Goal: Information Seeking & Learning: Compare options

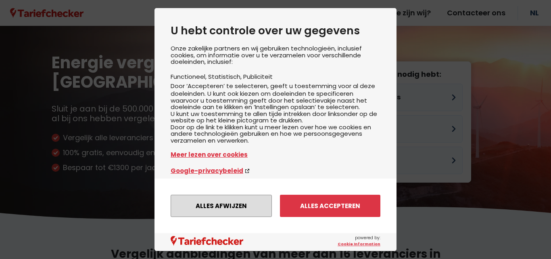
click at [208, 203] on button "Alles afwijzen" at bounding box center [221, 206] width 101 height 22
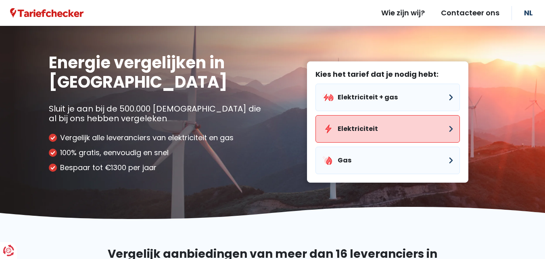
click at [447, 130] on button "Elektriciteit" at bounding box center [388, 128] width 144 height 27
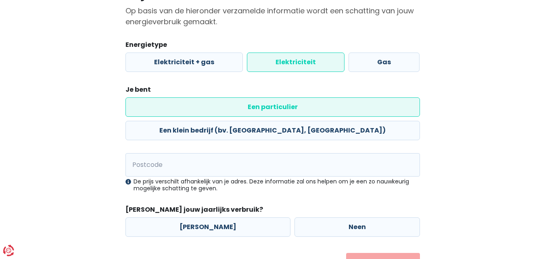
scroll to position [98, 0]
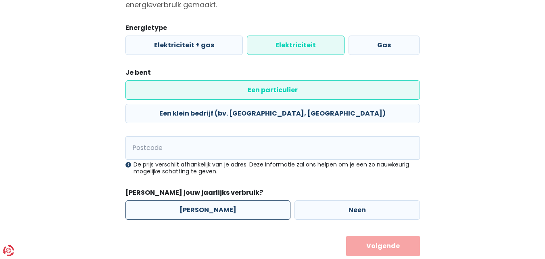
click at [199, 200] on label "[PERSON_NAME]" at bounding box center [208, 209] width 165 height 19
click at [199, 200] on input "[PERSON_NAME]" at bounding box center [208, 209] width 165 height 19
radio input "true"
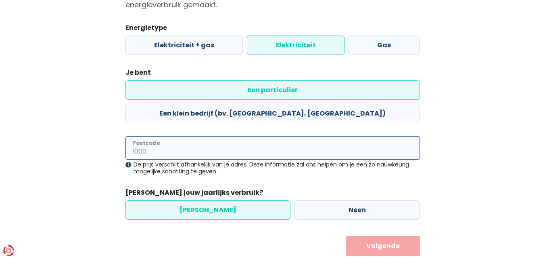
click at [161, 136] on input "Postcode" at bounding box center [273, 147] width 295 height 23
type input "3270"
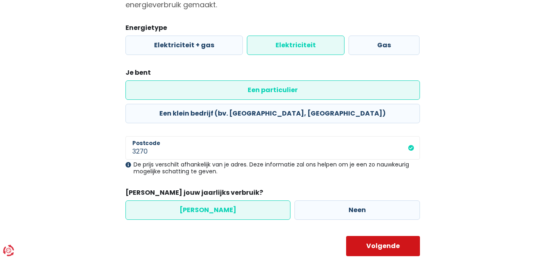
click at [375, 236] on button "Volgende" at bounding box center [383, 246] width 74 height 20
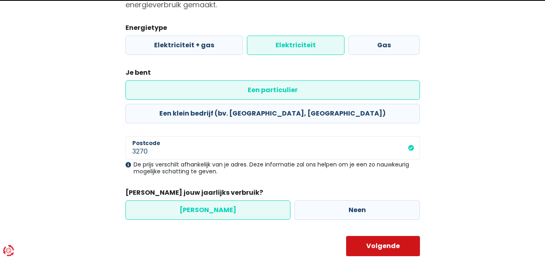
select select
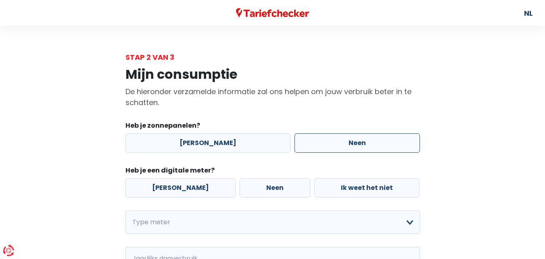
click at [349, 142] on label "Neen" at bounding box center [358, 142] width 126 height 19
click at [349, 142] on input "Neen" at bounding box center [358, 142] width 126 height 19
radio input "true"
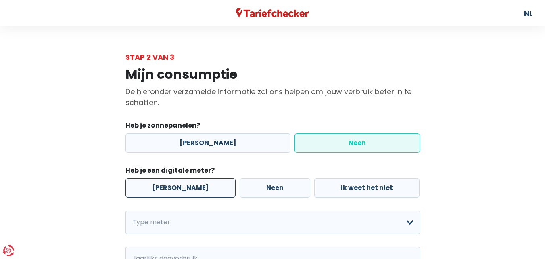
click at [151, 190] on label "[PERSON_NAME]" at bounding box center [181, 187] width 110 height 19
click at [151, 190] on input "[PERSON_NAME]" at bounding box center [181, 187] width 110 height 19
radio input "true"
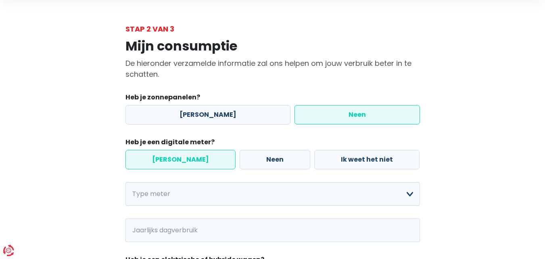
scroll to position [81, 0]
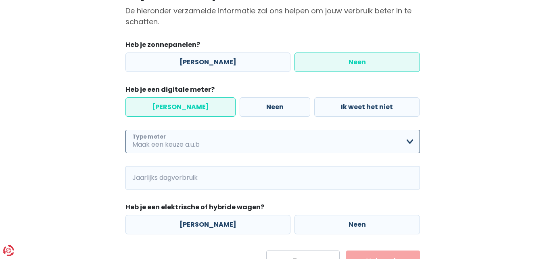
click at [408, 143] on select "Enkelvoudig Tweevoudig Enkelvoudig + uitsluitend nachttarief Tweevoudig + uitsl…" at bounding box center [273, 141] width 295 height 23
select select "day_night_bi_hourly"
click at [126, 130] on select "Enkelvoudig Tweevoudig Enkelvoudig + uitsluitend nachttarief Tweevoudig + uitsl…" at bounding box center [273, 141] width 295 height 23
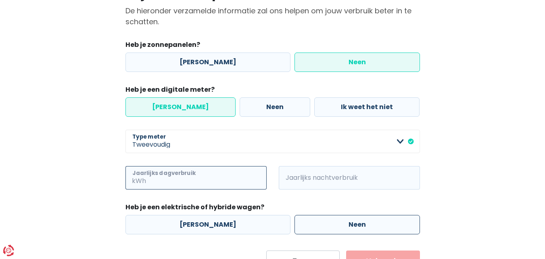
drag, startPoint x: 222, startPoint y: 177, endPoint x: 282, endPoint y: 222, distance: 74.1
click at [222, 177] on input "Jaarlijks dagverbruik" at bounding box center [207, 177] width 119 height 23
type input "1434"
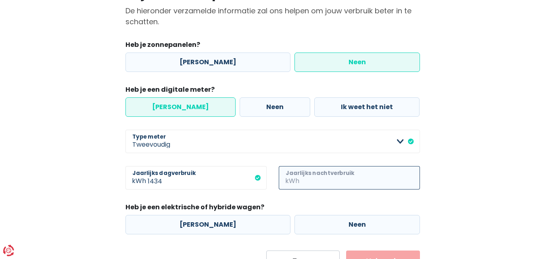
click at [332, 181] on input "Jaarlijks nachtverbruik" at bounding box center [360, 177] width 119 height 23
type input "1181"
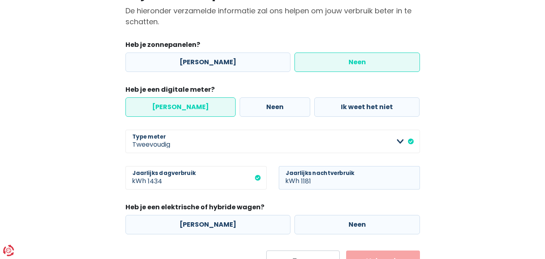
click at [383, 245] on form "Heb je zonnepanelen? Ja Neen Heb je een digitale meter? Ja Neen Ik weet het nie…" at bounding box center [273, 155] width 295 height 230
click at [389, 222] on label "Neen" at bounding box center [358, 224] width 126 height 19
click at [389, 222] on input "Neen" at bounding box center [358, 224] width 126 height 19
radio input "true"
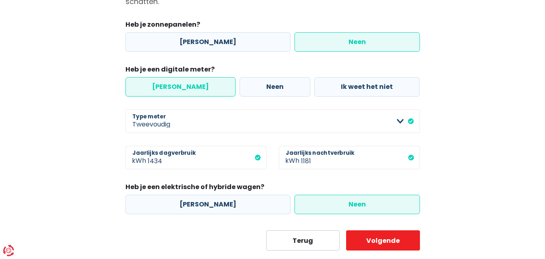
scroll to position [119, 0]
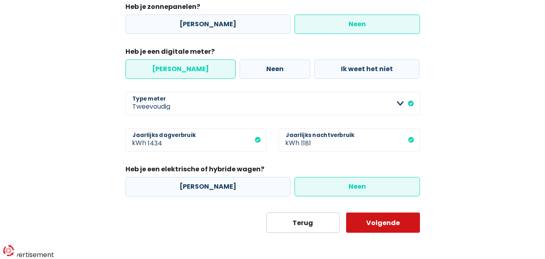
click at [374, 225] on button "Volgende" at bounding box center [383, 222] width 74 height 20
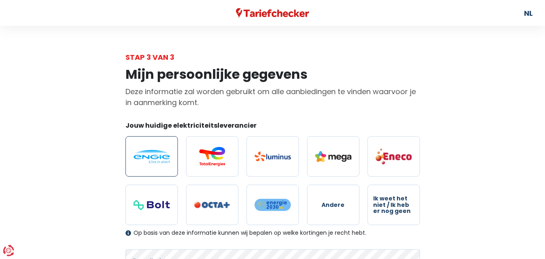
click at [141, 151] on img at bounding box center [152, 156] width 36 height 13
click at [141, 151] on input "radio" at bounding box center [152, 156] width 52 height 40
radio input "true"
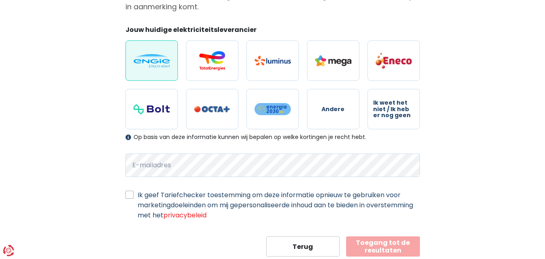
scroll to position [119, 0]
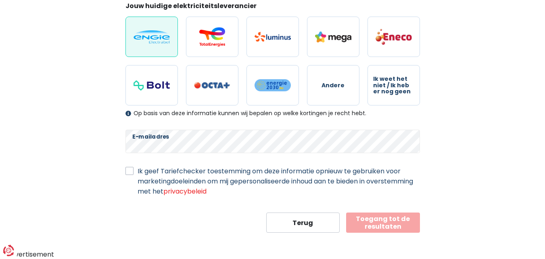
click at [138, 171] on label "Ik geef Tariefchecker toestemming om deze informatie opnieuw te gebruiken voor …" at bounding box center [279, 181] width 282 height 30
click at [129, 171] on input "Ik geef Tariefchecker toestemming om deze informatie opnieuw te gebruiken voor …" at bounding box center [130, 170] width 8 height 8
checkbox input "true"
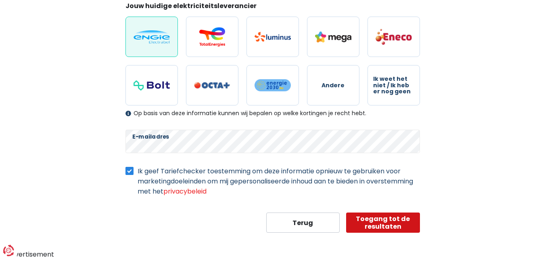
click at [385, 224] on button "Toegang tot de resultaten" at bounding box center [383, 222] width 74 height 20
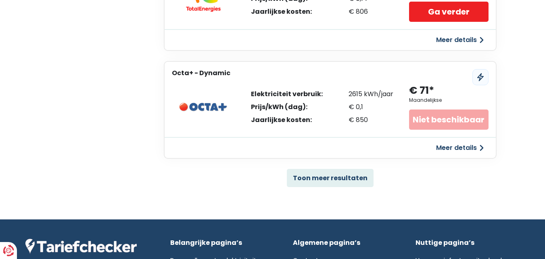
scroll to position [565, 0]
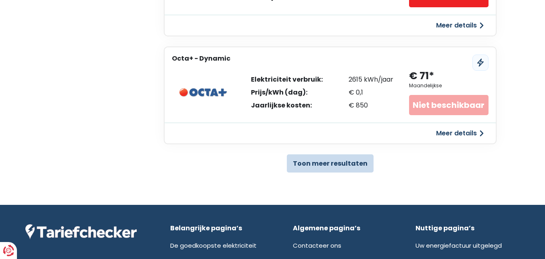
click at [321, 162] on button "Toon meer resultaten" at bounding box center [330, 163] width 87 height 18
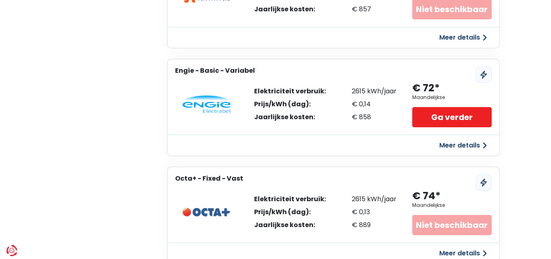
scroll to position [767, 0]
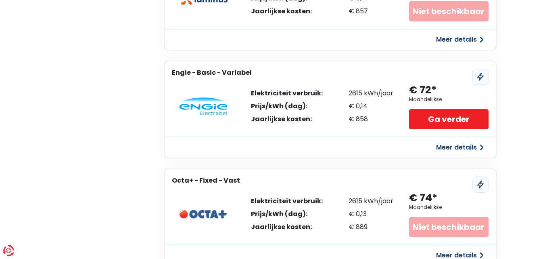
click at [466, 148] on button "Meer details" at bounding box center [459, 147] width 57 height 15
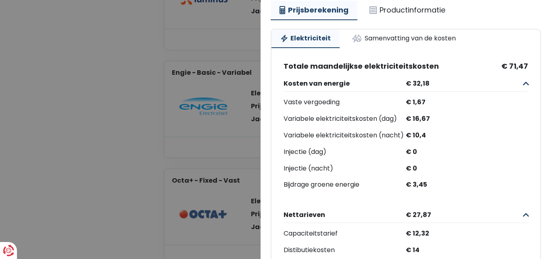
scroll to position [38, 0]
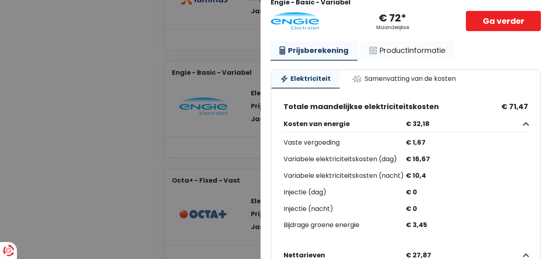
click at [394, 53] on link "Productinformatie" at bounding box center [408, 50] width 94 height 19
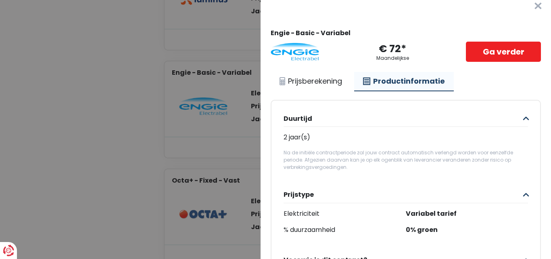
scroll to position [0, 0]
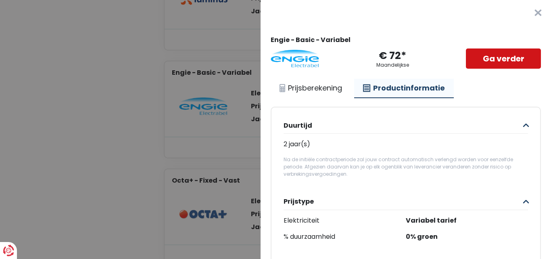
click at [468, 58] on link "Ga verder" at bounding box center [503, 58] width 75 height 20
